Goal: Information Seeking & Learning: Learn about a topic

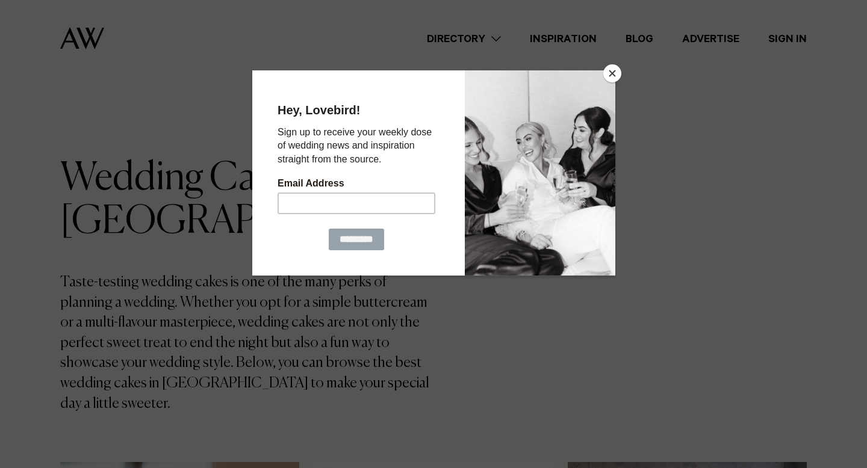
click at [613, 70] on button "Close" at bounding box center [612, 73] width 18 height 18
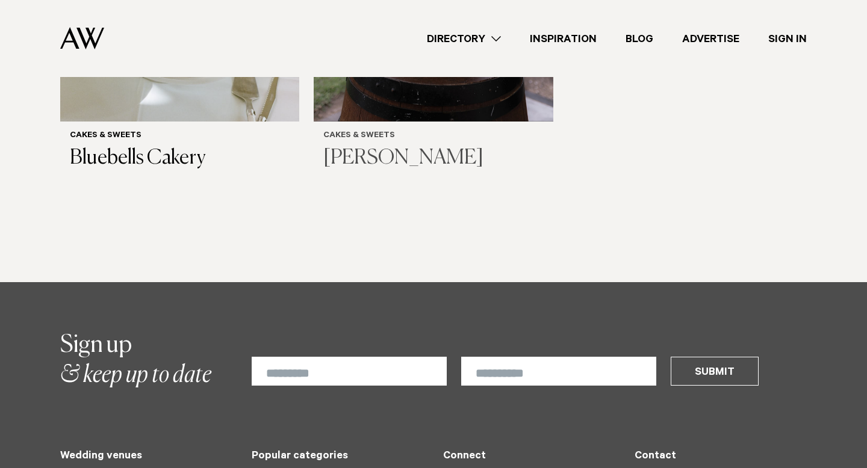
scroll to position [937, 0]
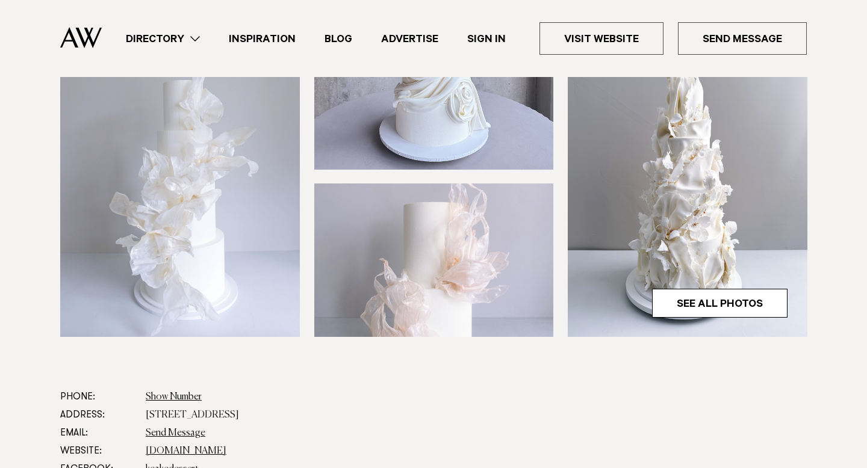
scroll to position [370, 0]
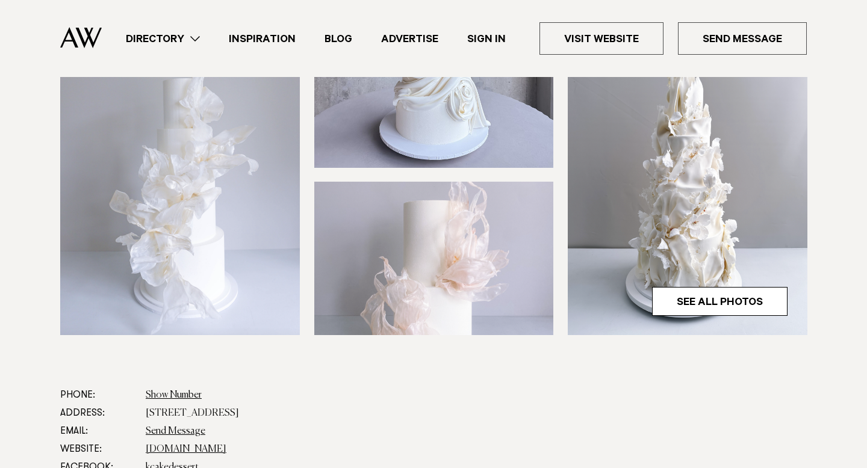
click at [173, 258] on img at bounding box center [180, 174] width 240 height 321
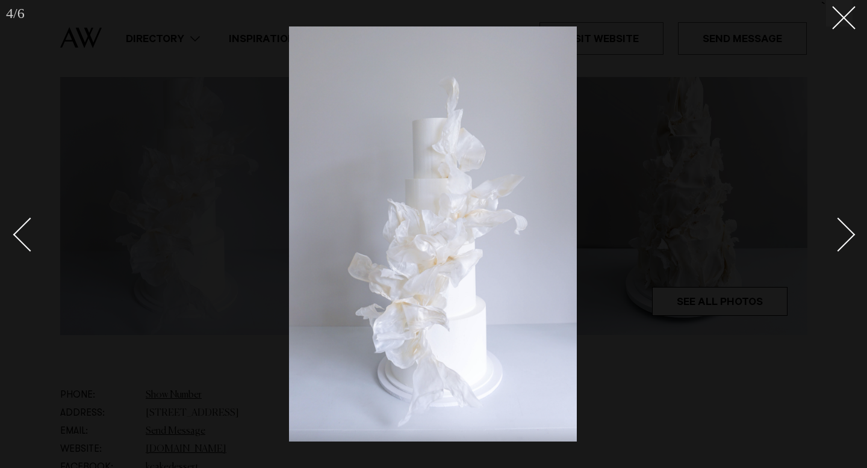
click at [834, 240] on div "Next slide" at bounding box center [838, 235] width 34 height 34
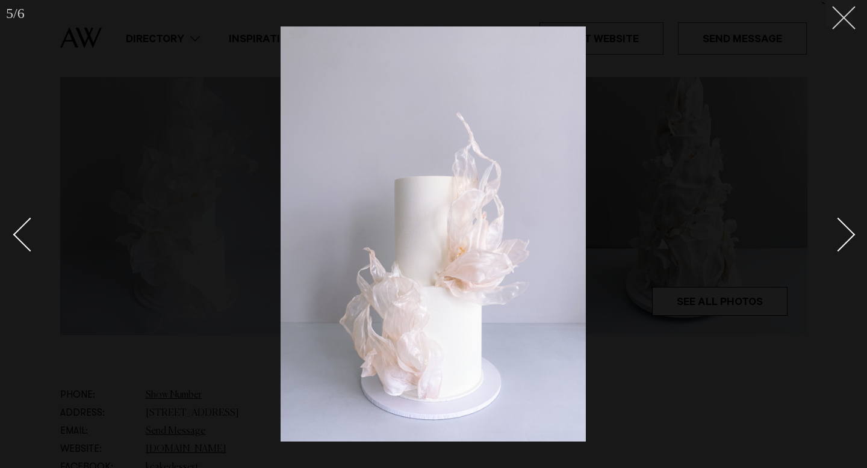
click at [851, 22] on button at bounding box center [839, 13] width 26 height 26
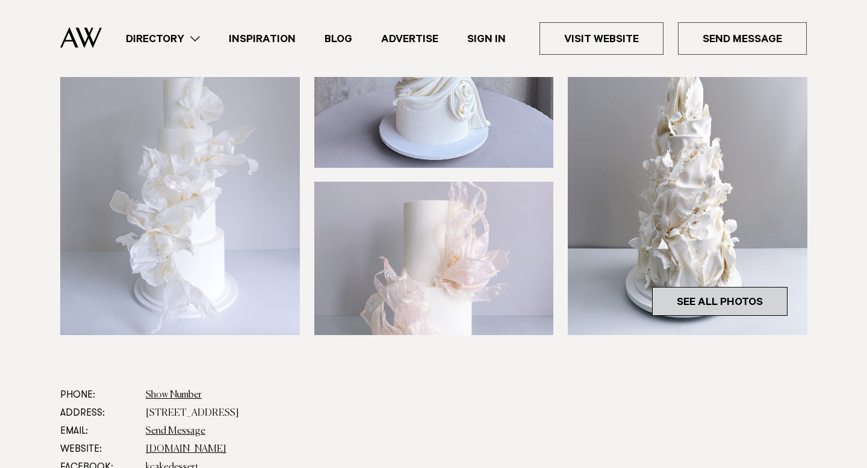
click at [725, 303] on link "See All Photos" at bounding box center [719, 301] width 135 height 29
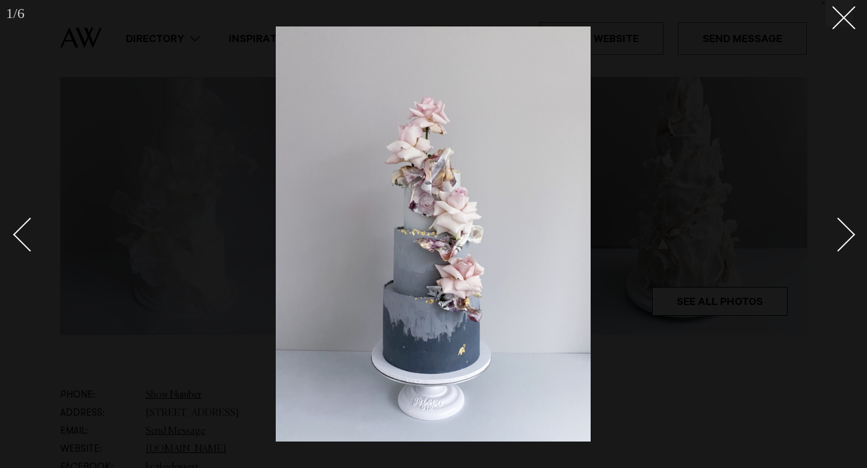
click at [849, 233] on div "Next slide" at bounding box center [838, 235] width 34 height 34
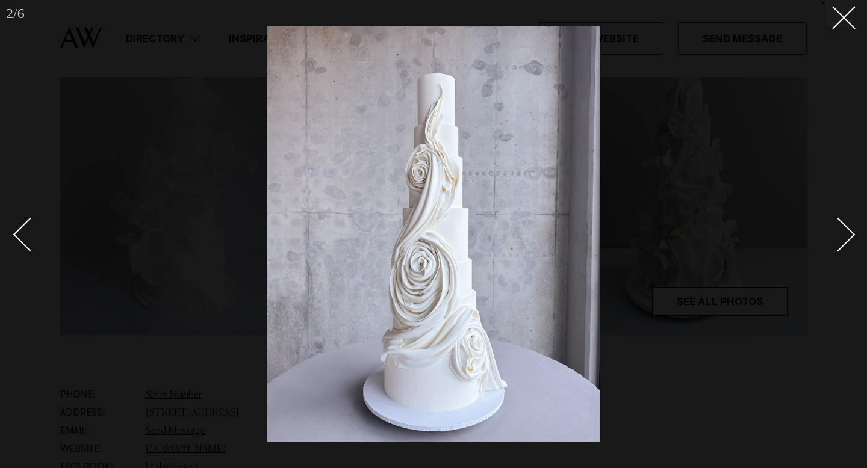
click at [849, 233] on div "Next slide" at bounding box center [838, 235] width 34 height 34
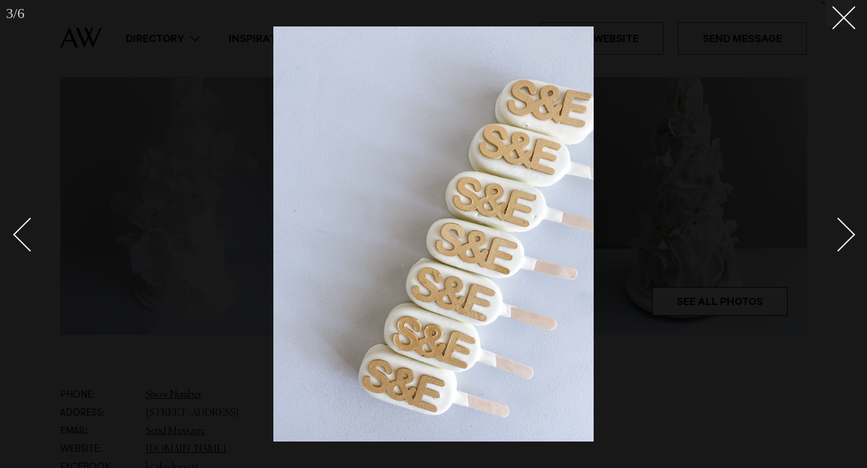
click at [849, 233] on div "Next slide" at bounding box center [838, 235] width 34 height 34
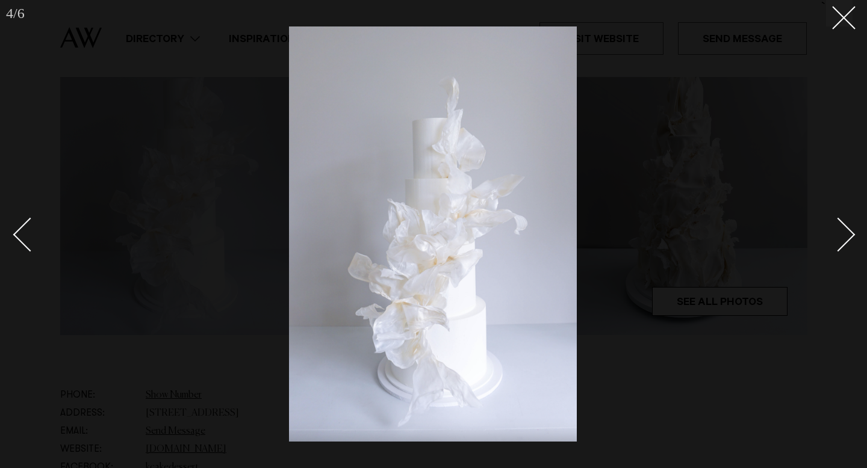
click at [849, 233] on div "Next slide" at bounding box center [838, 235] width 34 height 34
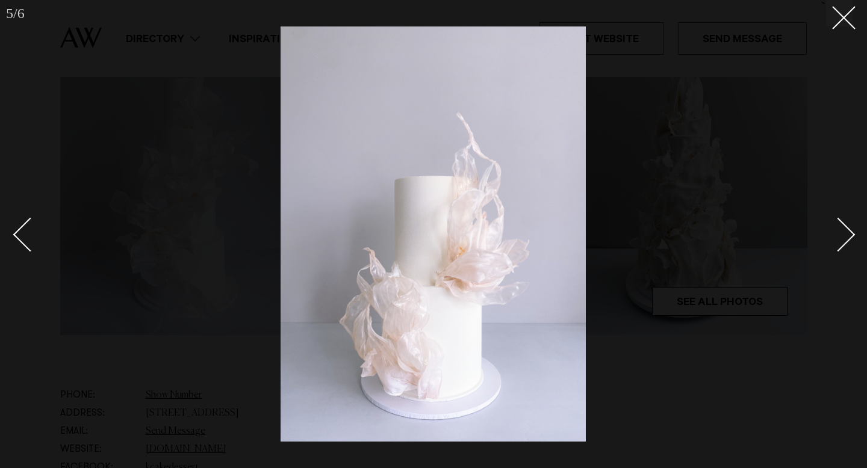
click at [849, 233] on div "Next slide" at bounding box center [838, 235] width 34 height 34
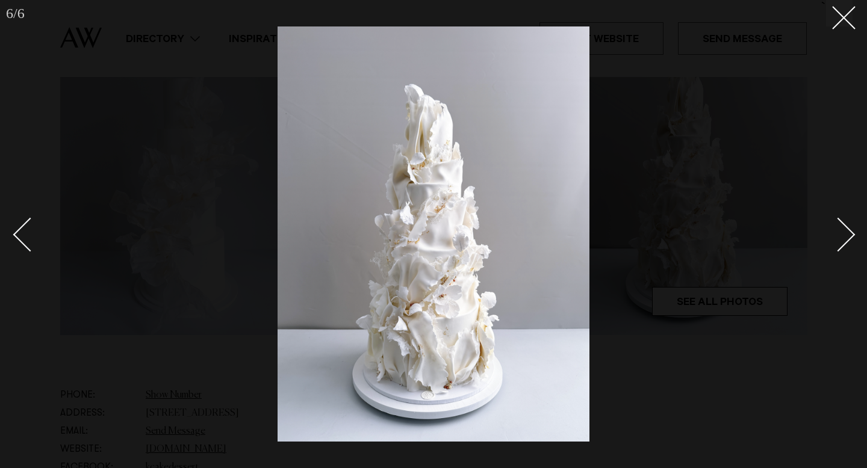
click at [849, 233] on div "Next slide" at bounding box center [838, 235] width 34 height 34
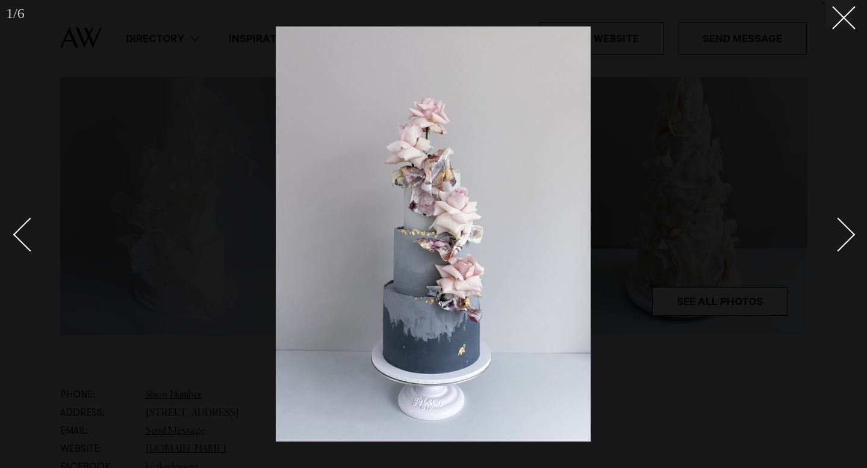
click at [849, 233] on div "Next slide" at bounding box center [838, 235] width 34 height 34
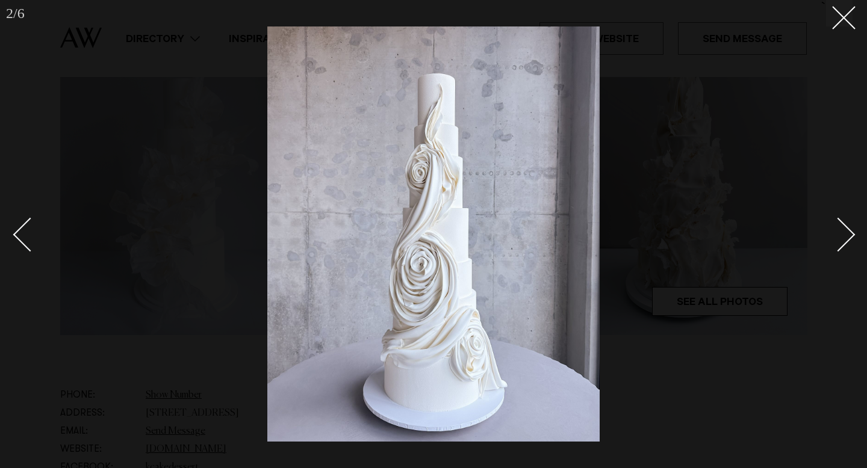
click at [845, 31] on div at bounding box center [433, 234] width 867 height 468
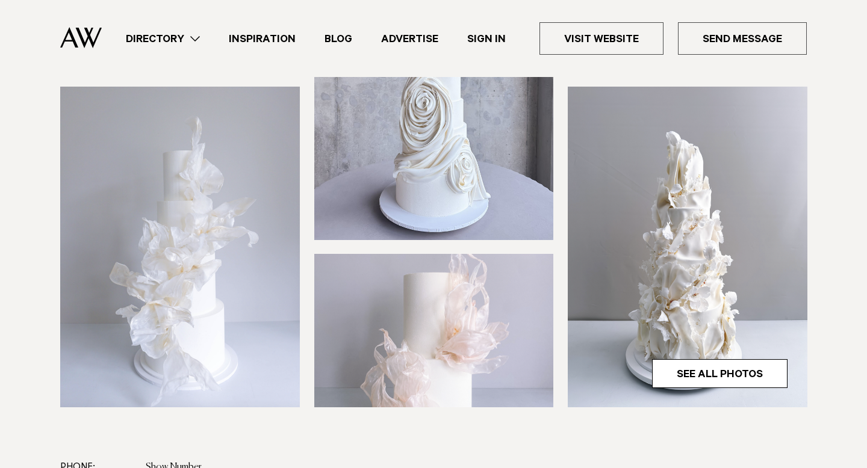
scroll to position [297, 0]
click at [241, 42] on link "Inspiration" at bounding box center [262, 39] width 96 height 16
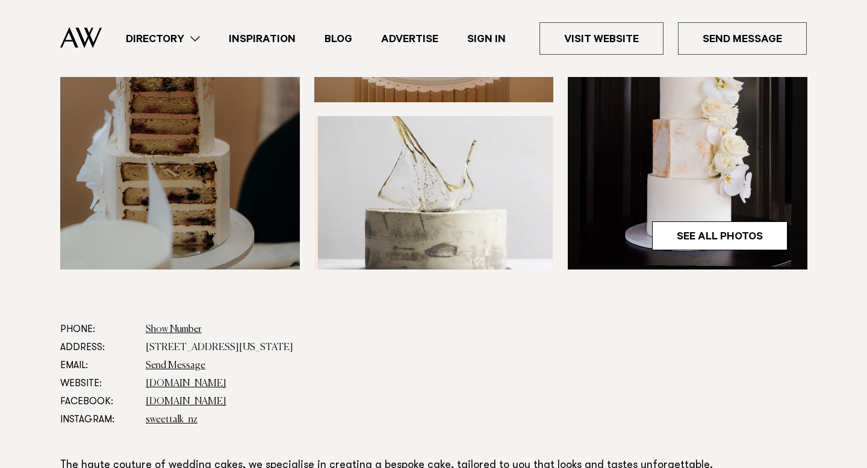
scroll to position [438, 0]
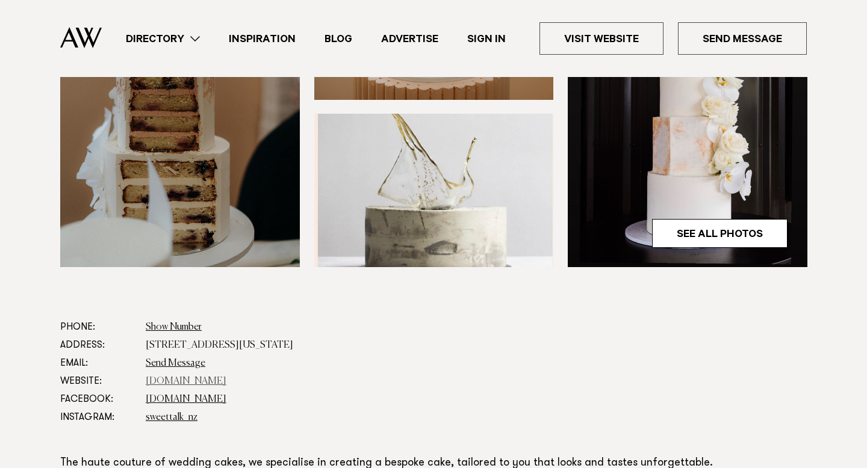
click at [166, 383] on link "sweettalk.nz" at bounding box center [186, 382] width 81 height 10
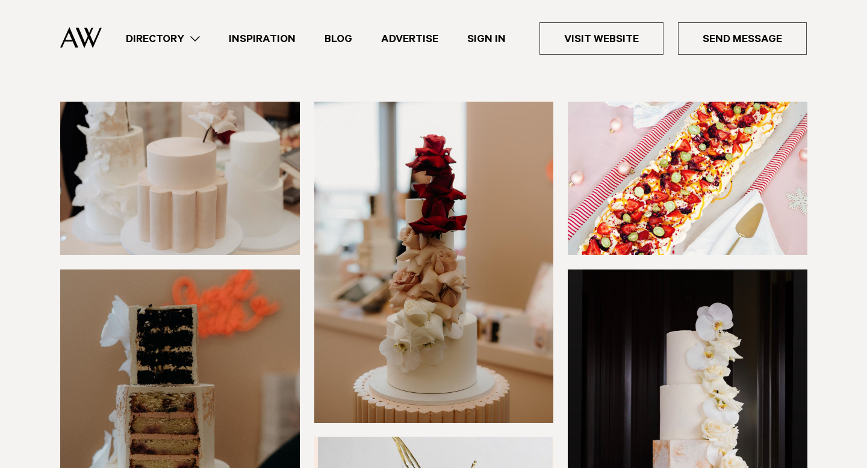
scroll to position [0, 0]
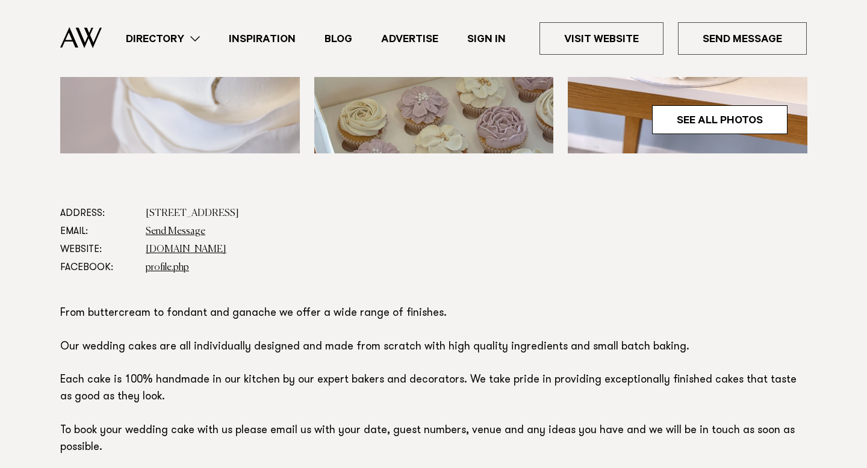
scroll to position [554, 0]
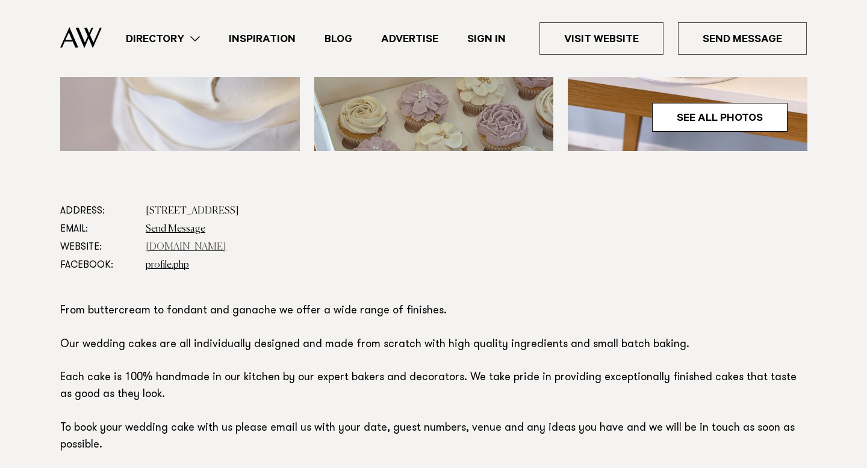
click at [214, 250] on link "www.jennamareecakes.co.nz" at bounding box center [186, 248] width 81 height 10
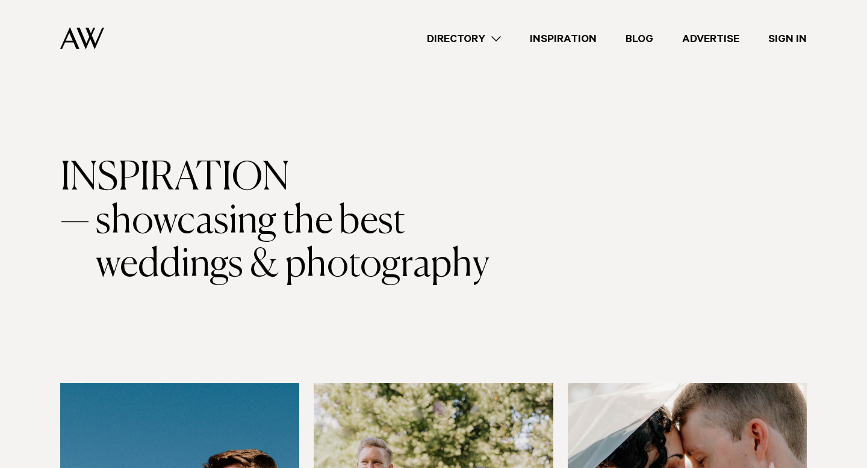
click at [494, 40] on link "Directory" at bounding box center [463, 39] width 103 height 16
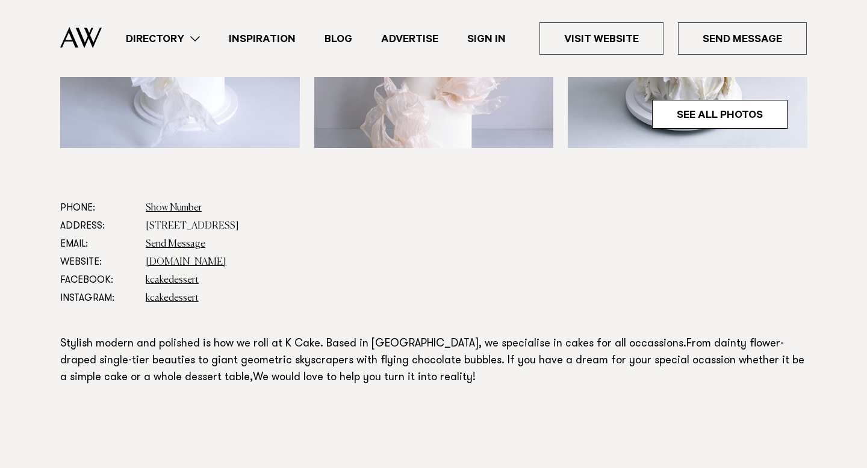
scroll to position [548, 0]
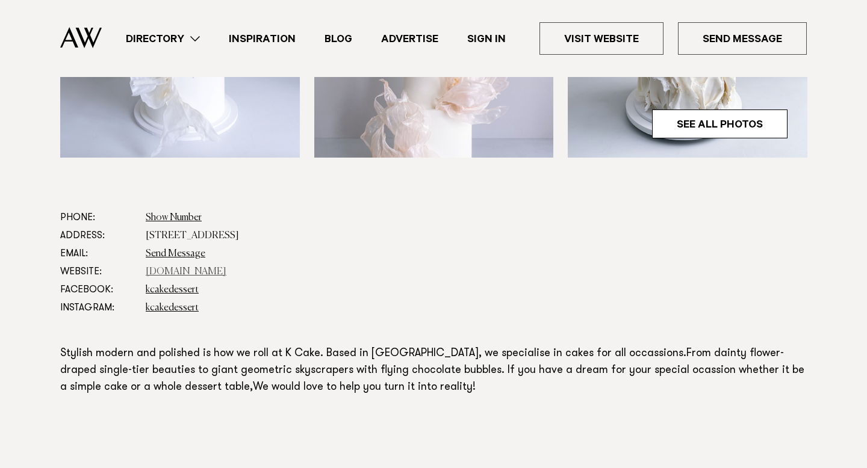
click at [165, 276] on link "[DOMAIN_NAME]" at bounding box center [186, 272] width 81 height 10
